Goal: Task Accomplishment & Management: Manage account settings

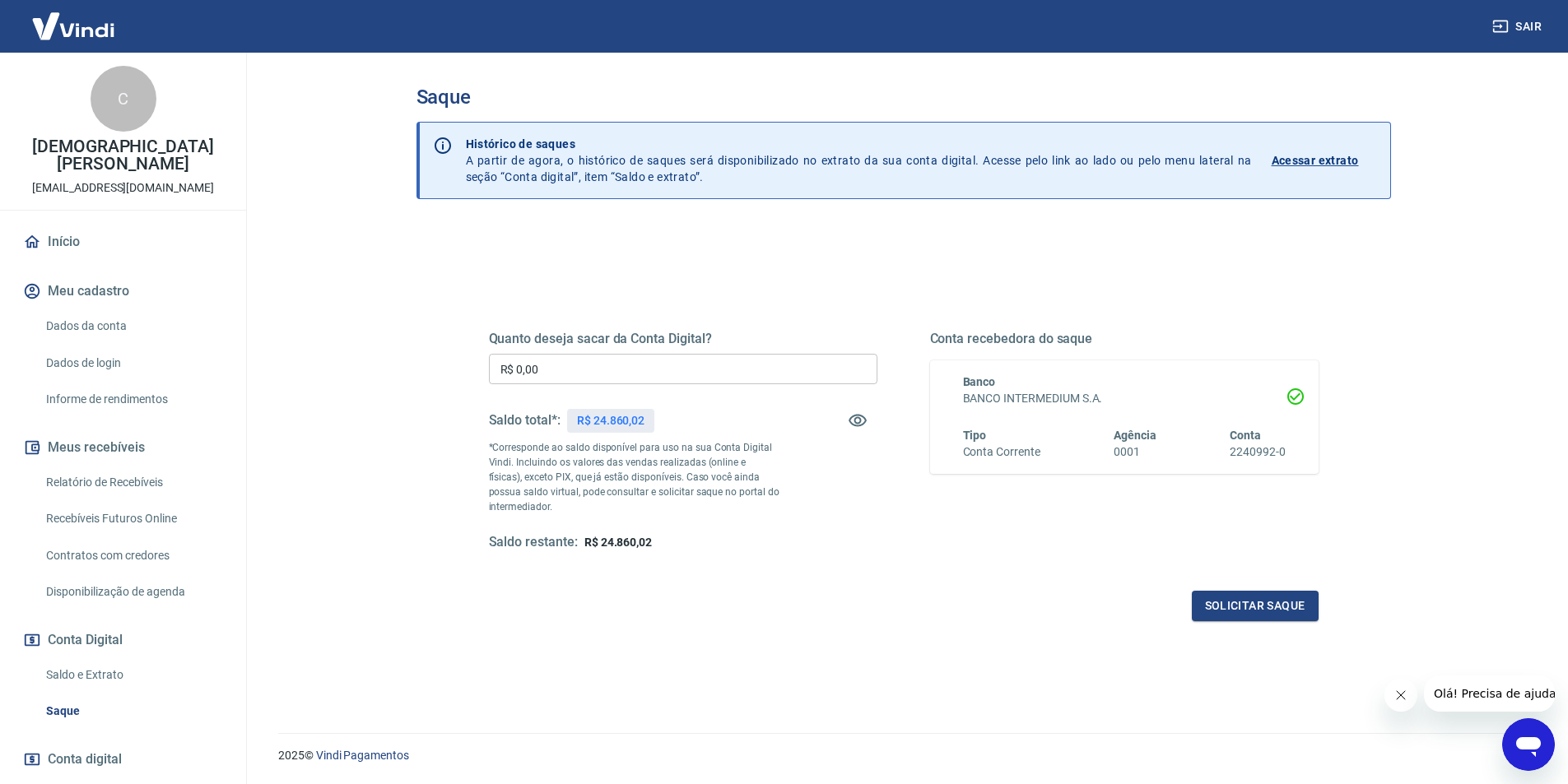
click at [565, 372] on input "R$ 0,00" at bounding box center [682, 369] width 388 height 30
drag, startPoint x: 589, startPoint y: 365, endPoint x: 502, endPoint y: 370, distance: 87.1
click at [502, 370] on input "R$ 200,00" at bounding box center [682, 369] width 388 height 30
type input "R$ 300,00"
click at [1265, 604] on button "Solicitar saque" at bounding box center [1255, 606] width 127 height 30
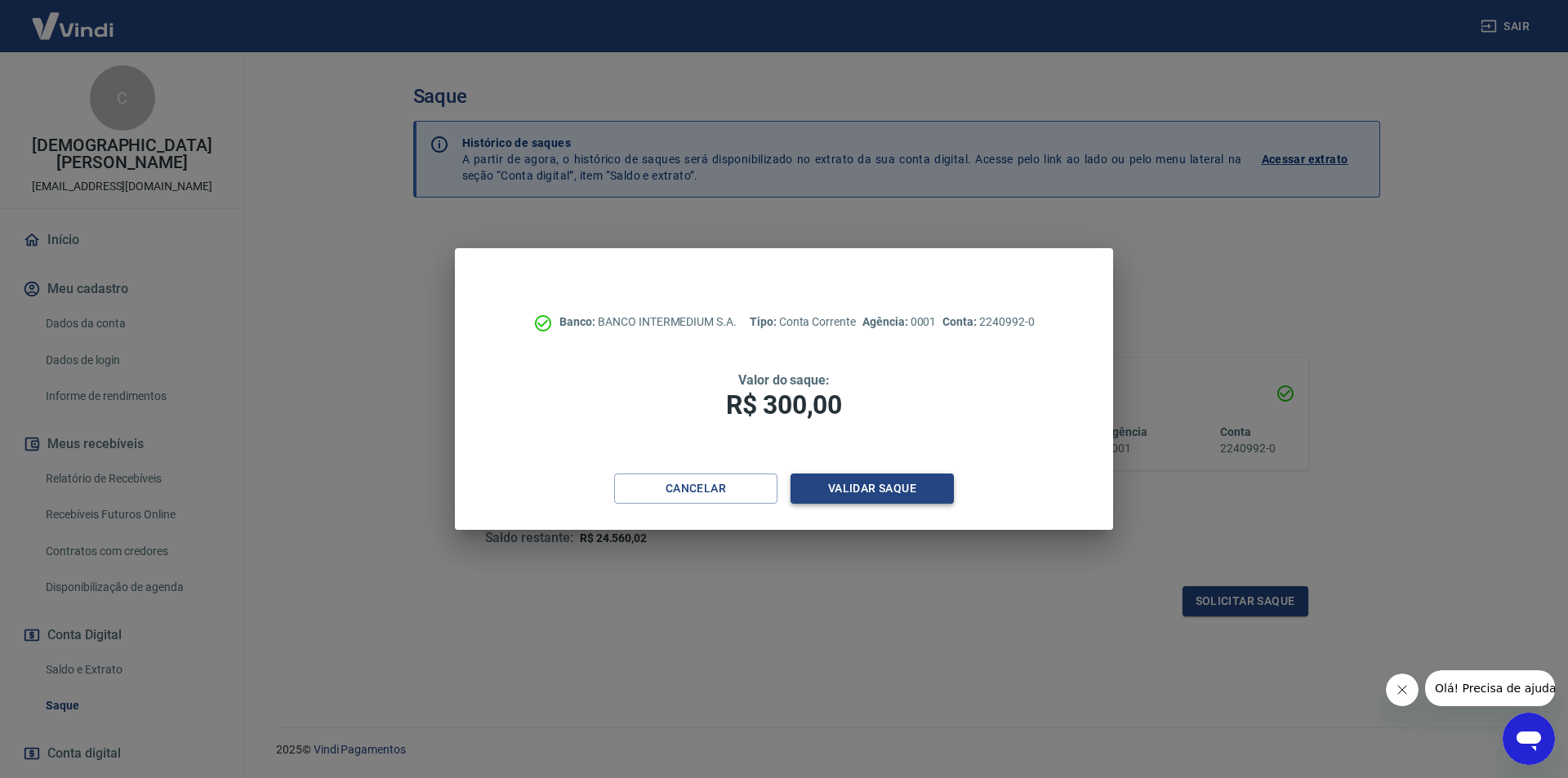
click at [936, 486] on button "Validar saque" at bounding box center [872, 489] width 163 height 30
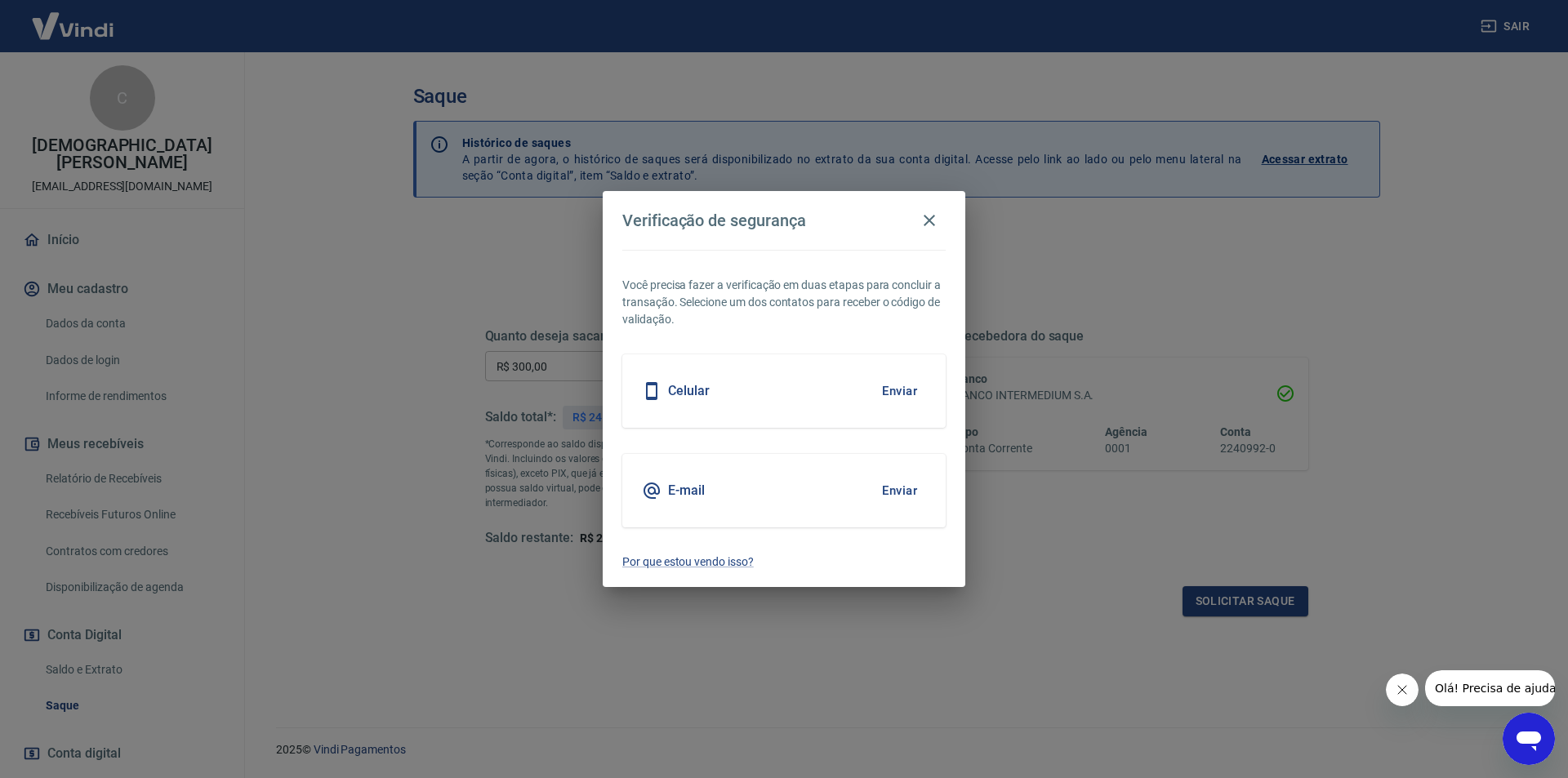
click at [913, 491] on button "Enviar" at bounding box center [900, 490] width 53 height 34
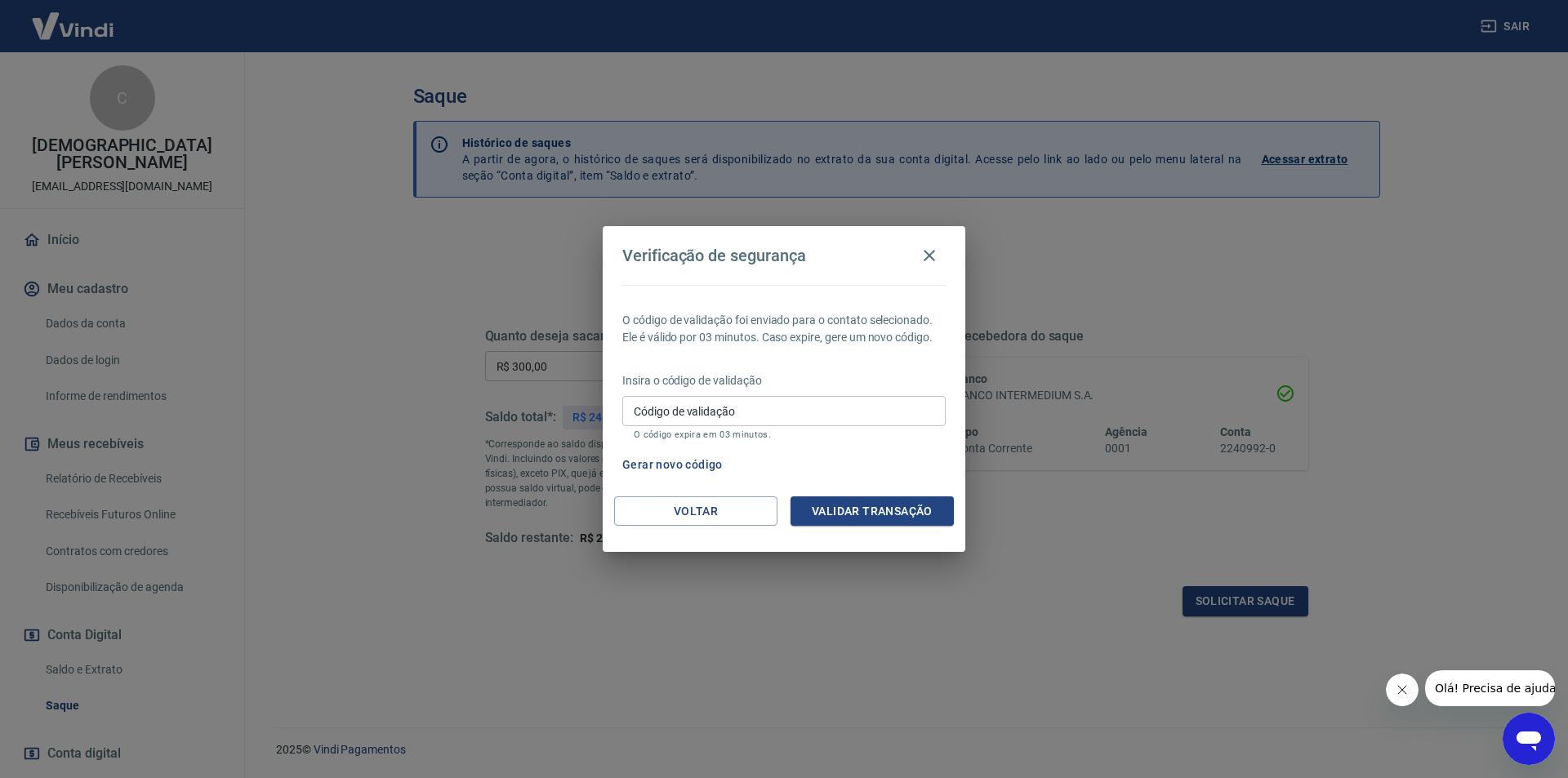
click at [830, 413] on input "Código de validação" at bounding box center [784, 411] width 323 height 30
type input "823259"
click at [899, 499] on button "Validar transação" at bounding box center [872, 511] width 163 height 30
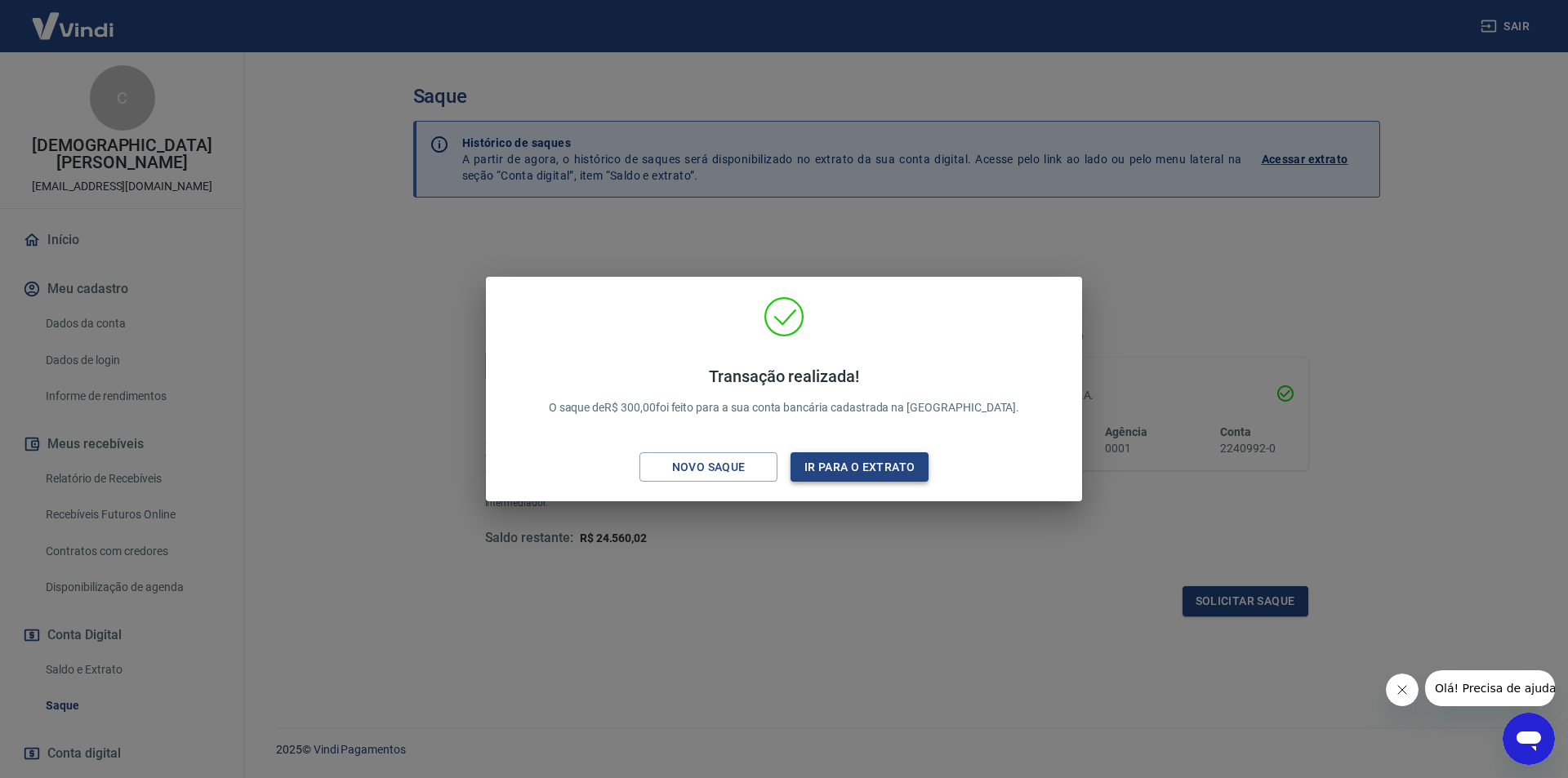
click at [854, 467] on button "Ir para o extrato" at bounding box center [859, 467] width 138 height 30
